Goal: Find specific page/section: Find specific page/section

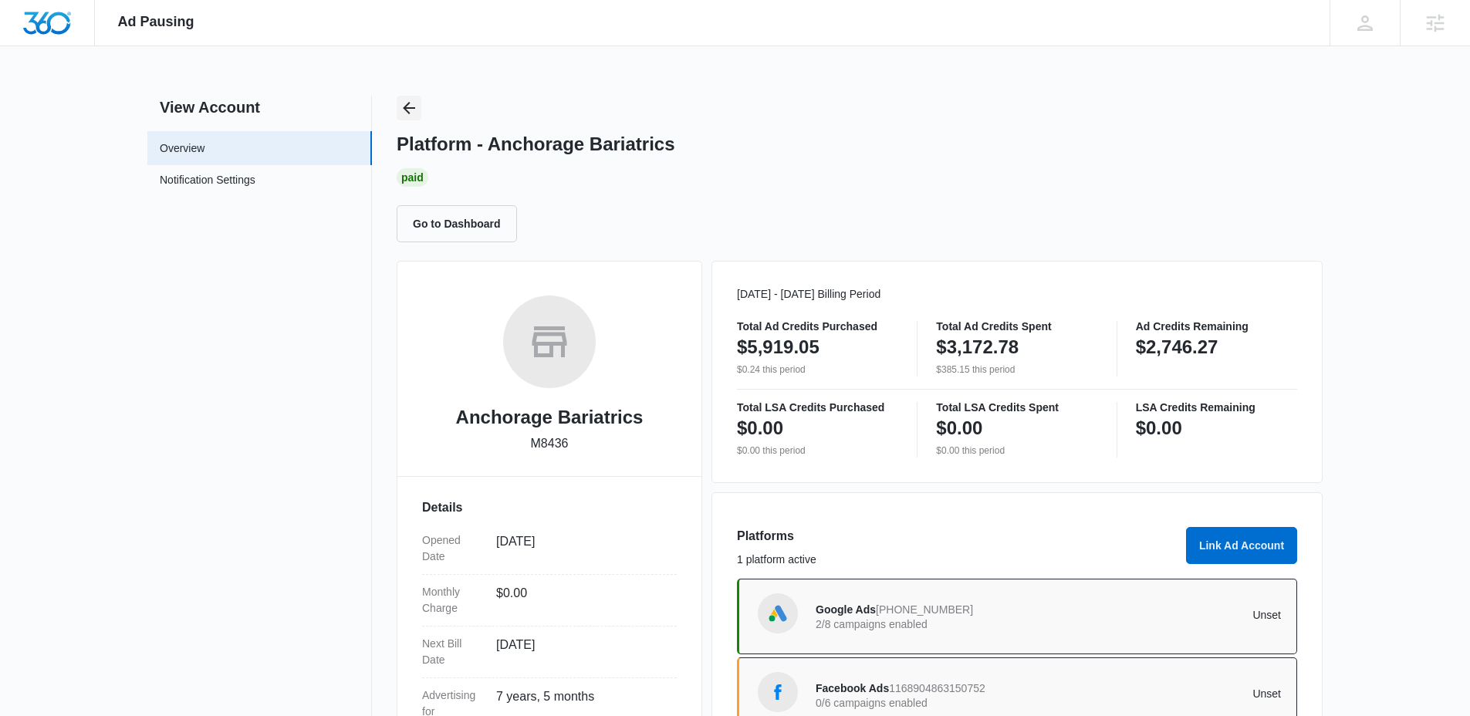
click at [426, 112] on div "Platform - Anchorage Bariatrics Paid Go to Dashboard" at bounding box center [860, 169] width 926 height 147
click at [412, 110] on icon "Back" at bounding box center [409, 108] width 19 height 19
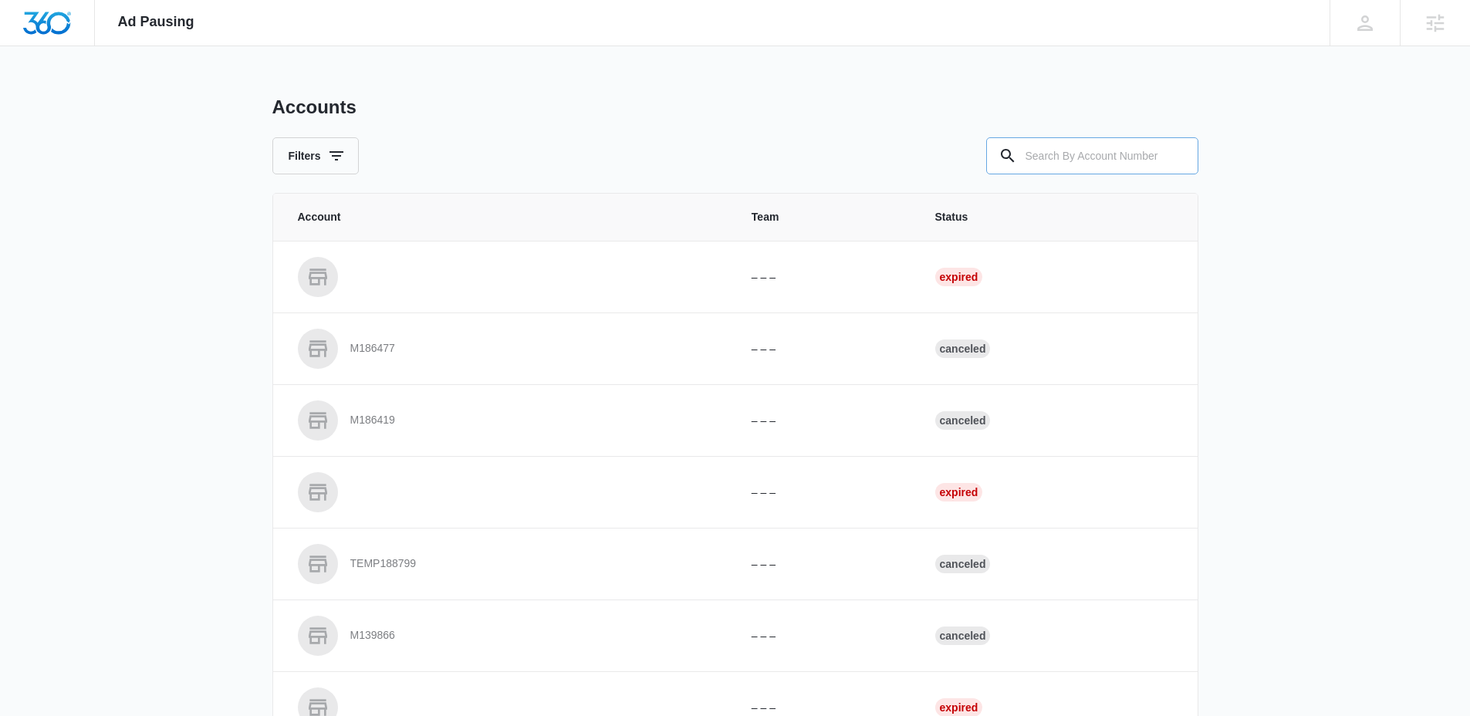
click at [1031, 140] on input "text" at bounding box center [1093, 155] width 212 height 37
paste input "M328378"
type input "M328378"
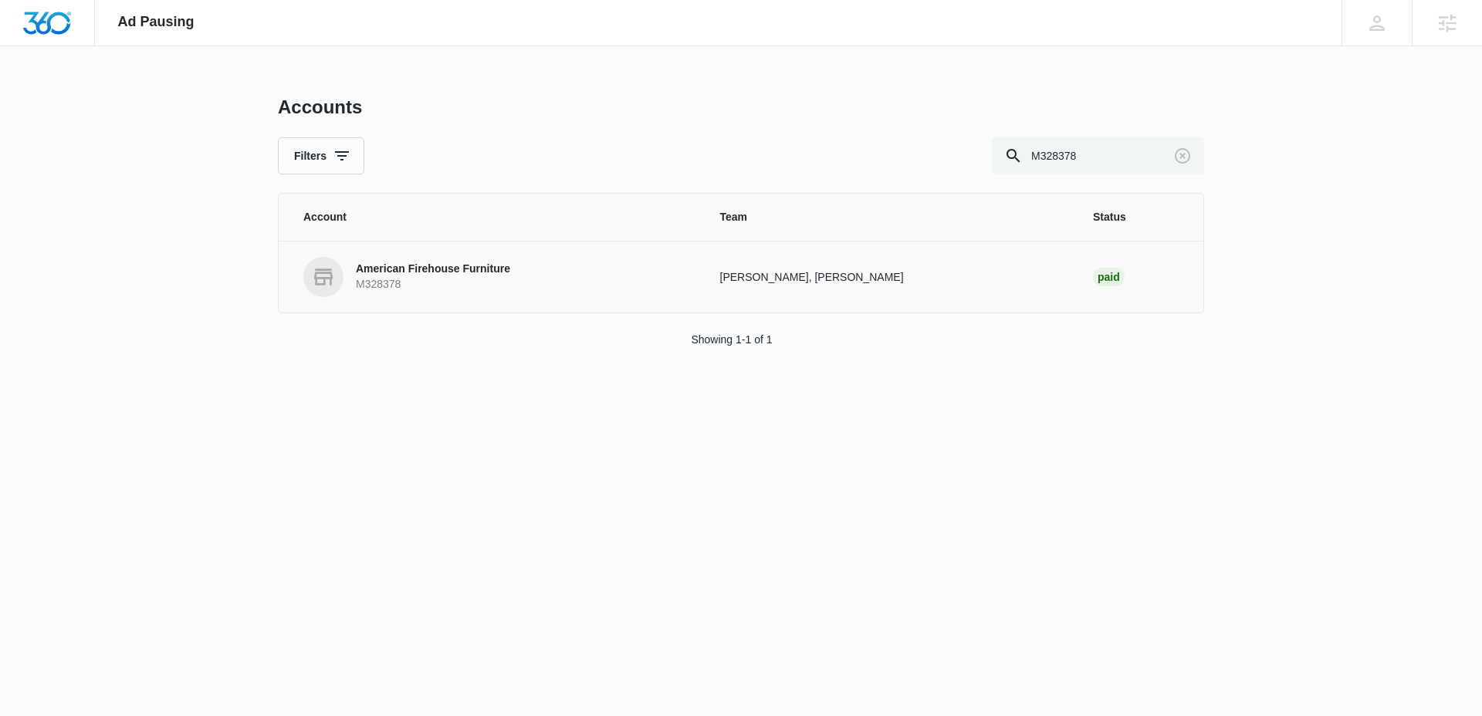
click at [428, 265] on p "American Firehouse Furniture" at bounding box center [433, 269] width 154 height 15
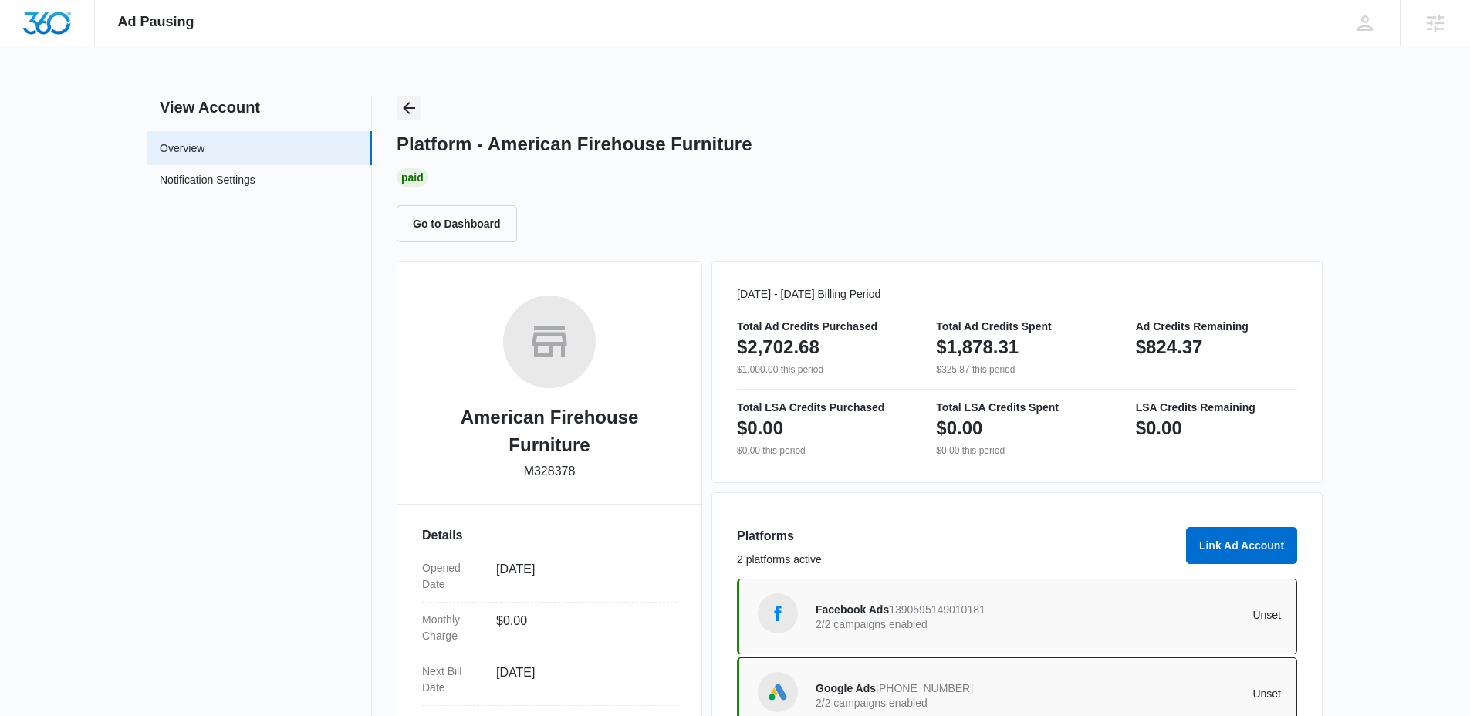
click at [401, 100] on icon "Back" at bounding box center [409, 108] width 19 height 19
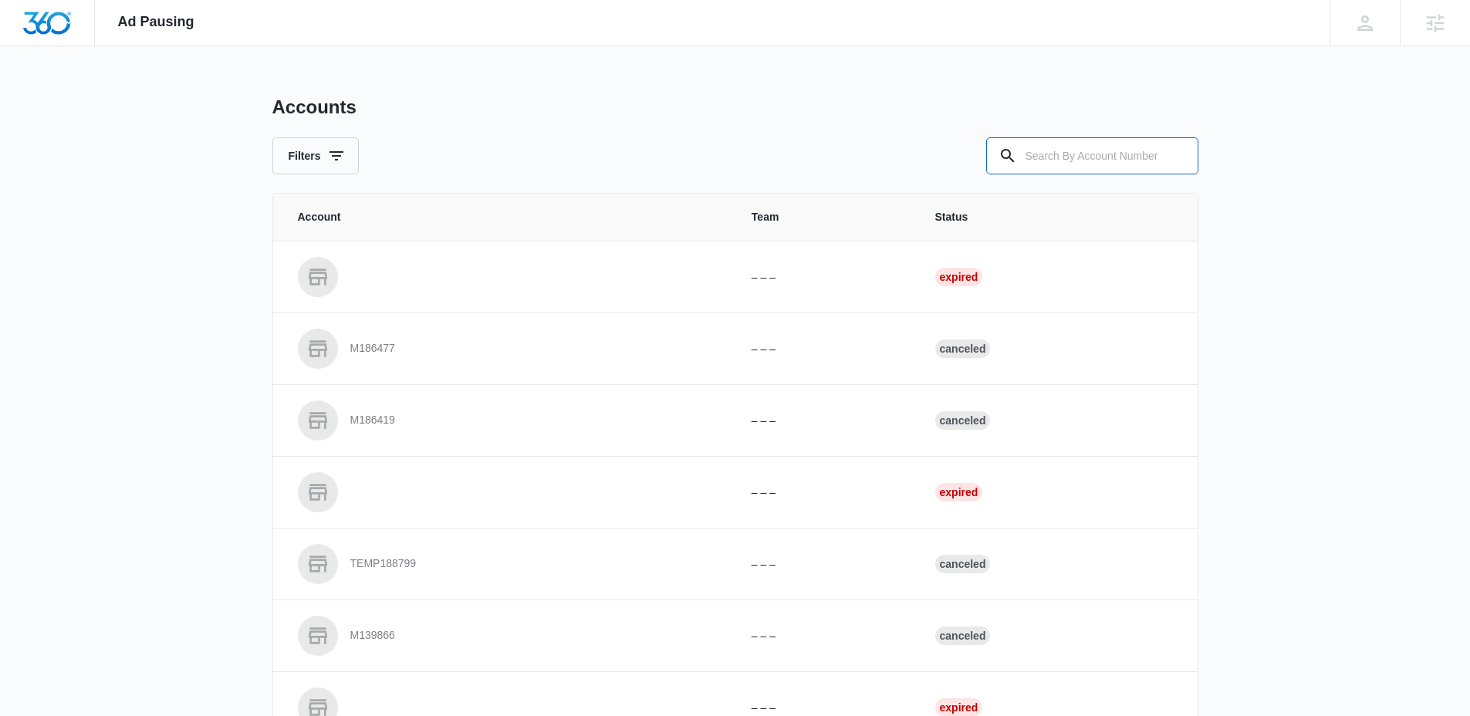
drag, startPoint x: 1105, startPoint y: 170, endPoint x: 940, endPoint y: 148, distance: 166.6
click at [1105, 169] on input "text" at bounding box center [1093, 155] width 212 height 37
paste input "M322569"
type input "M322569"
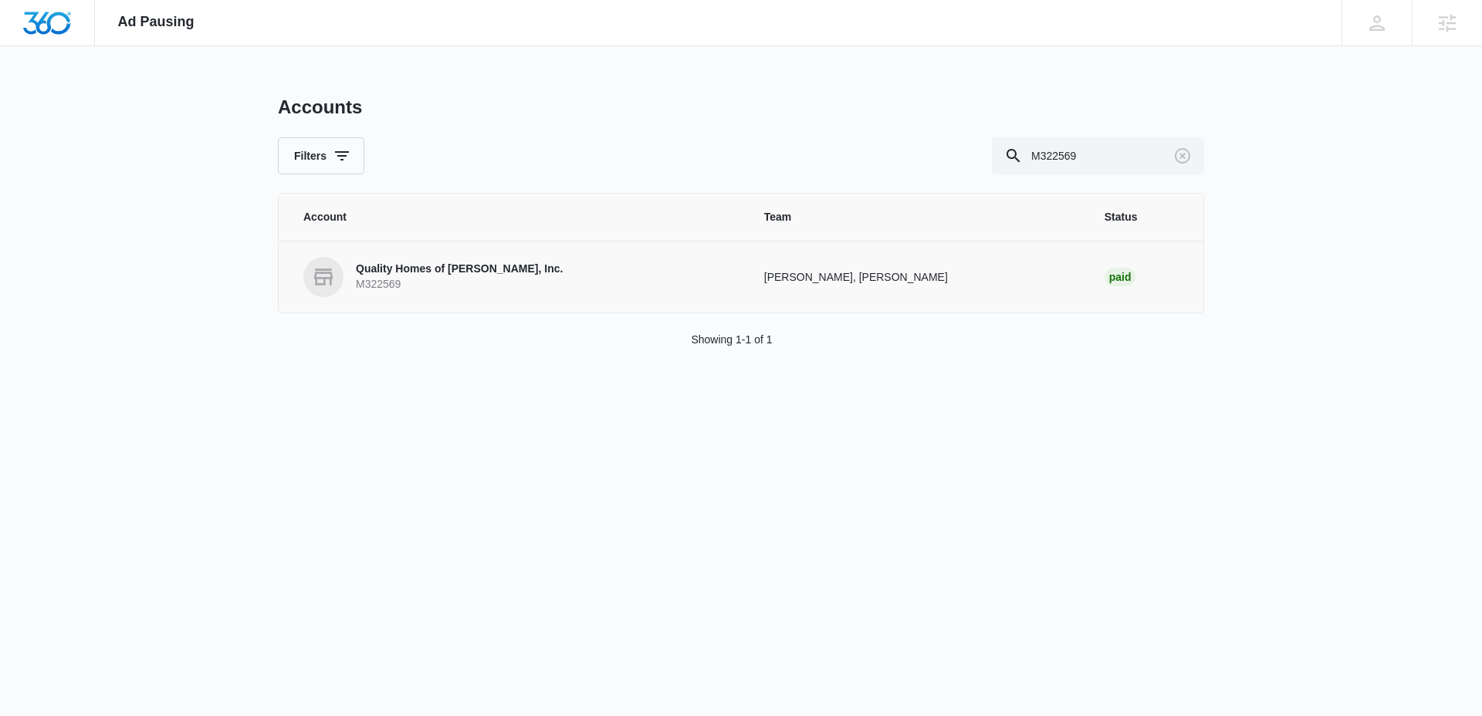
click at [436, 294] on link "Quality Homes of [PERSON_NAME], Inc. M322569" at bounding box center [515, 277] width 424 height 40
